Goal: Book appointment/travel/reservation

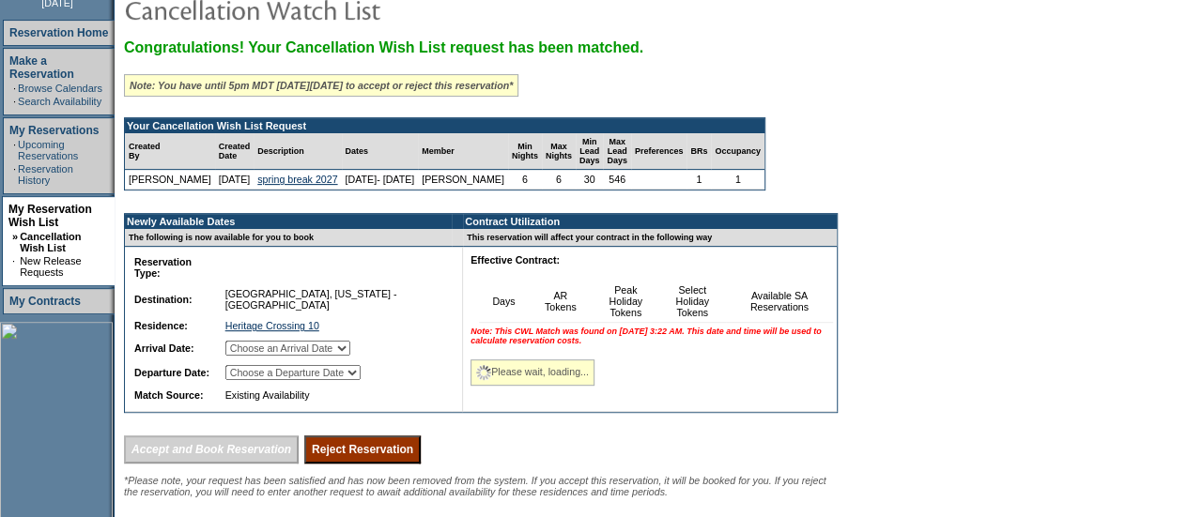
scroll to position [265, 0]
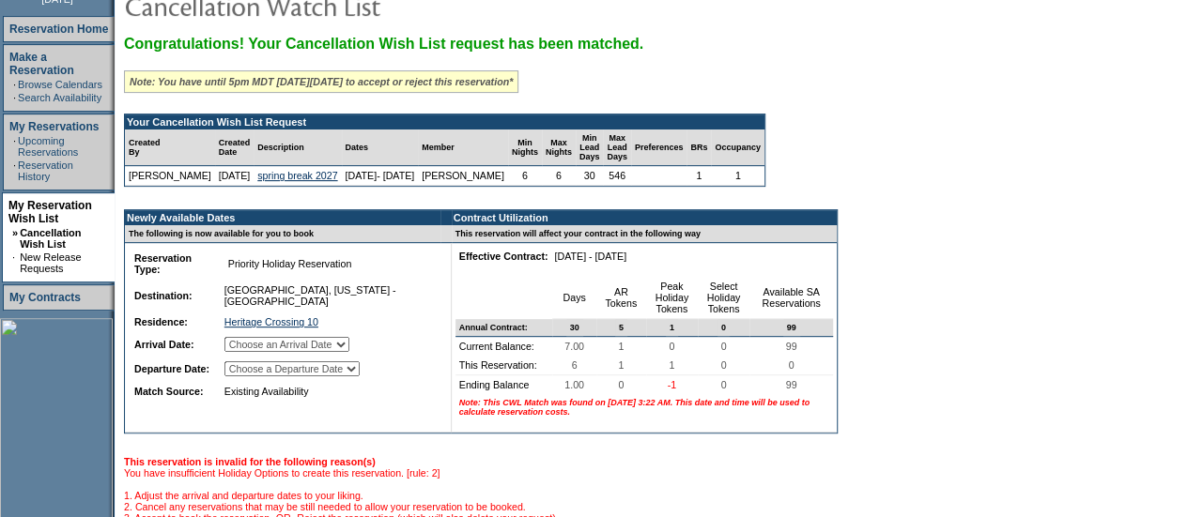
click at [317, 352] on select "Choose an Arrival Date Saturday, March 27, 2027 Sunday, March 28, 2027 Monday, …" at bounding box center [286, 344] width 125 height 15
select select "03/27/2027"
click at [247, 350] on select "Choose an Arrival Date Saturday, March 27, 2027 Sunday, March 28, 2027 Monday, …" at bounding box center [286, 344] width 125 height 15
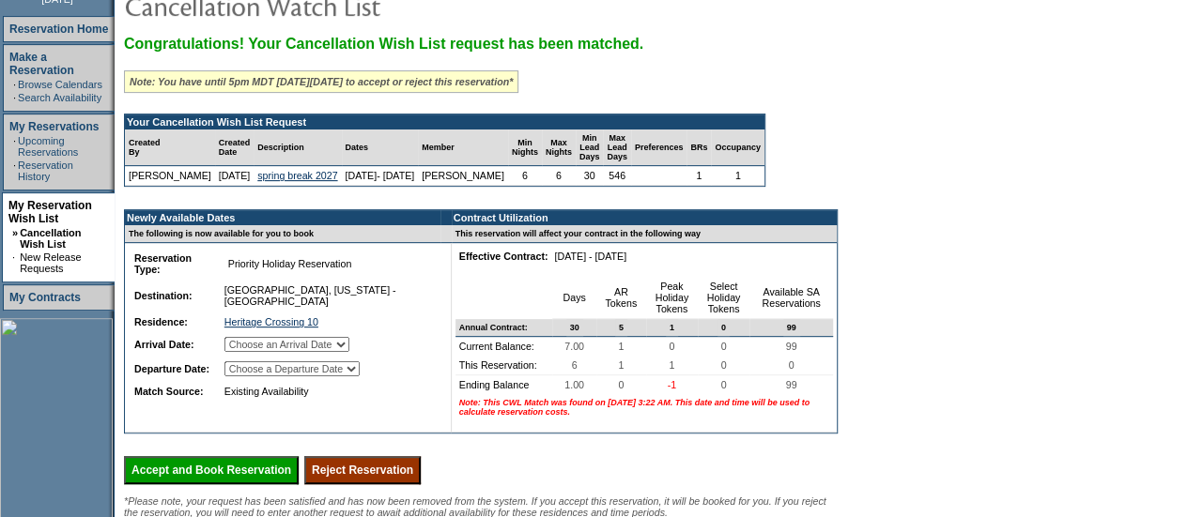
click at [339, 376] on select "Choose a Departure Date Sunday, March 28, 2027 Monday, March 29, 2027 Tuesday, …" at bounding box center [291, 368] width 135 height 15
select select "04/02/2027"
click at [248, 376] on select "Choose a Departure Date Sunday, March 28, 2027 Monday, March 29, 2027 Tuesday, …" at bounding box center [291, 368] width 135 height 15
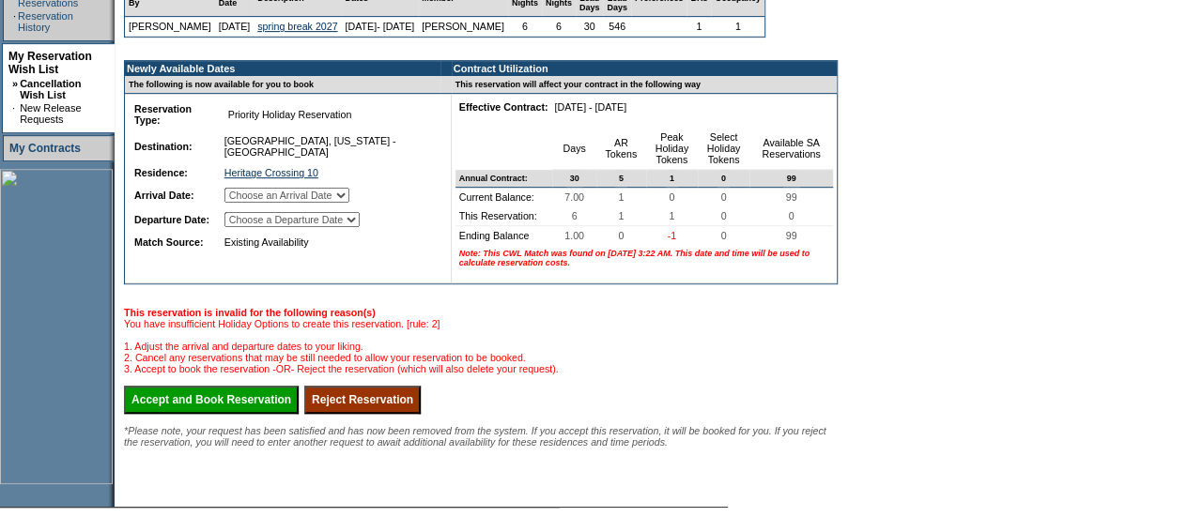
scroll to position [415, 0]
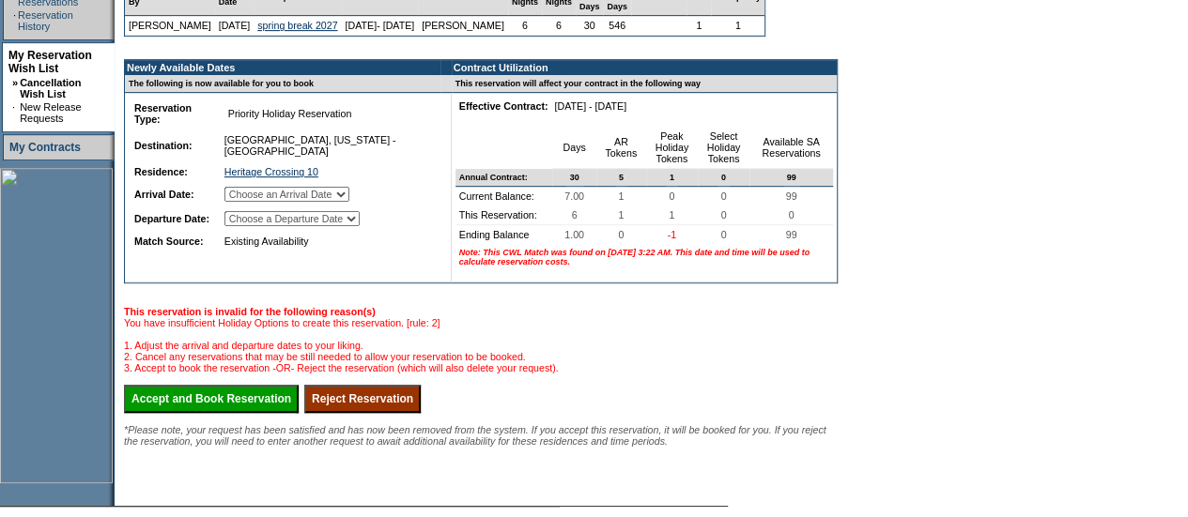
click at [274, 413] on input "Accept and Book Reservation" at bounding box center [211, 399] width 175 height 28
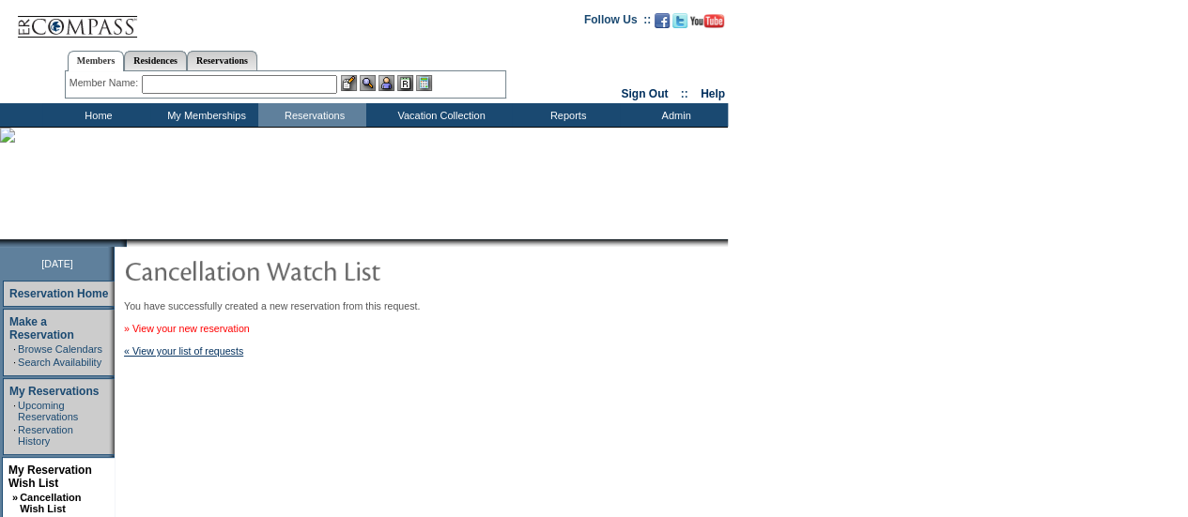
click at [243, 327] on link "» View your new reservation" at bounding box center [187, 328] width 126 height 11
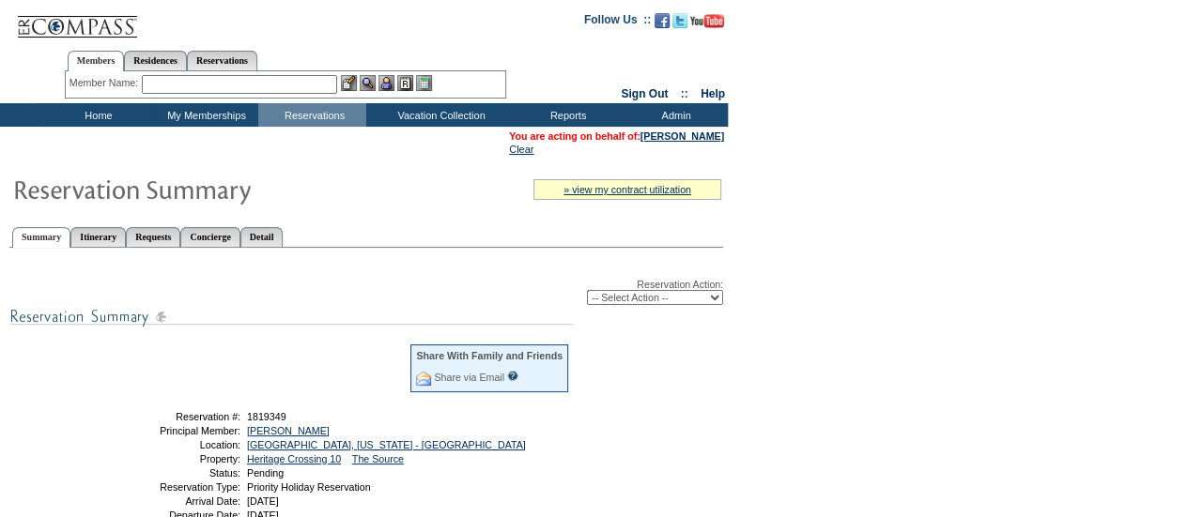
click at [638, 299] on select "-- Select Action -- Modify Reservation Dates Modify Reservation Cost Modify Occ…" at bounding box center [655, 297] width 136 height 15
select select "ChangeDates"
click at [587, 292] on select "-- Select Action -- Modify Reservation Dates Modify Reservation Cost Modify Occ…" at bounding box center [655, 297] width 136 height 15
